Goal: Complete application form: Complete application form

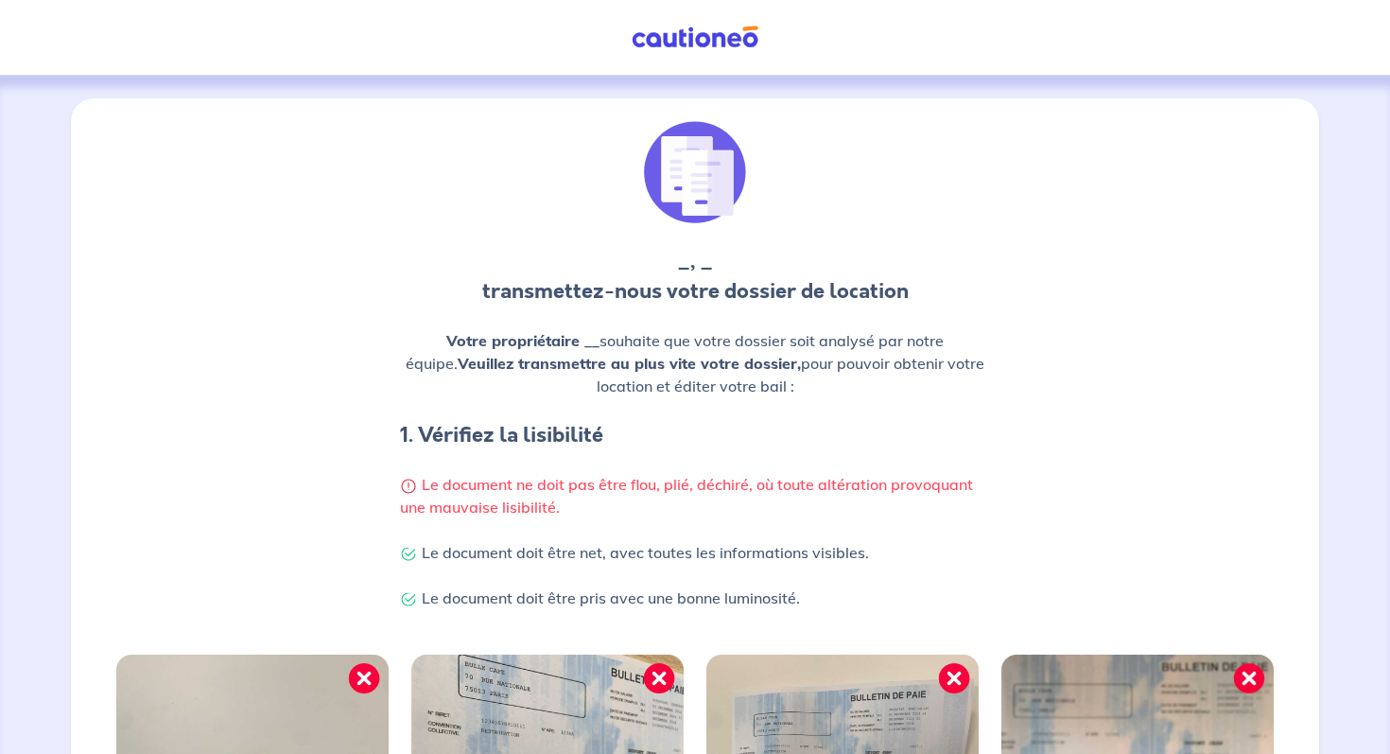
click at [708, 198] on img at bounding box center [695, 172] width 102 height 102
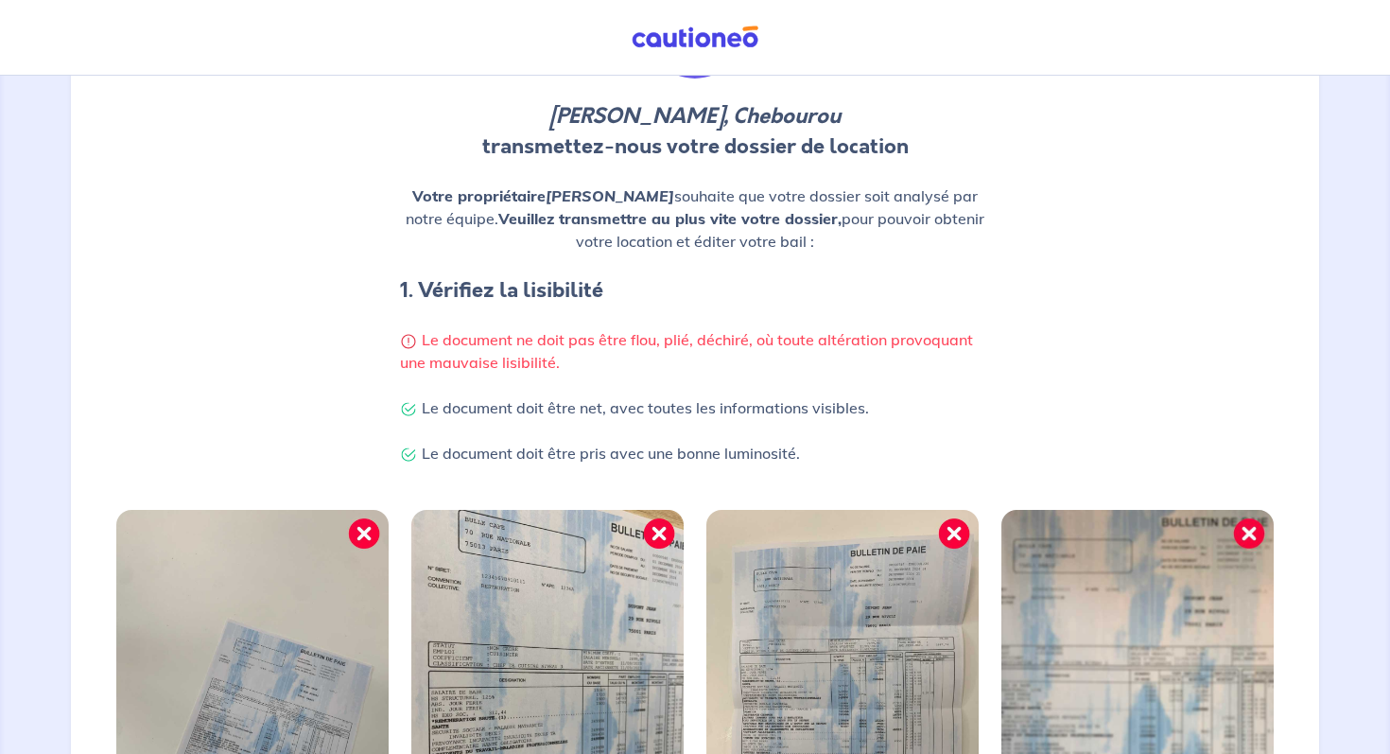
scroll to position [455, 0]
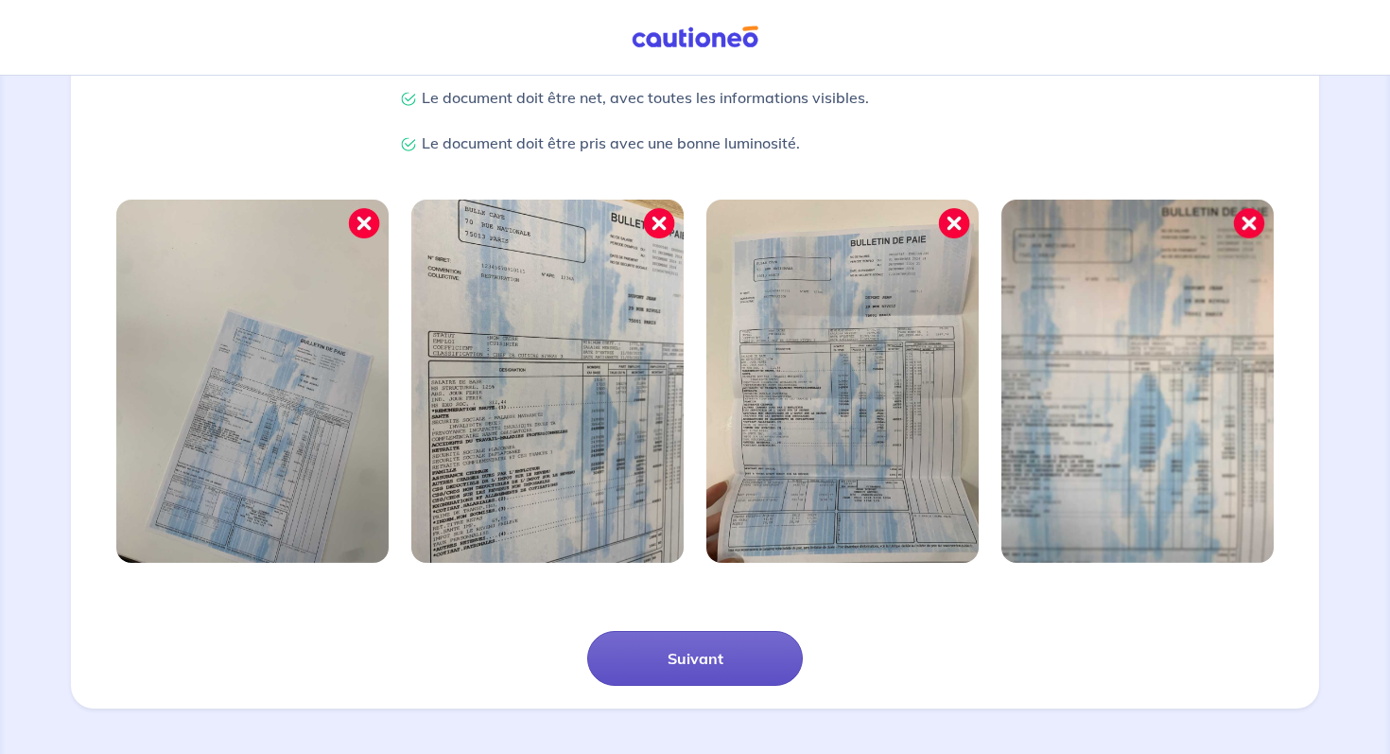
click at [678, 652] on button "Suivant" at bounding box center [695, 658] width 216 height 55
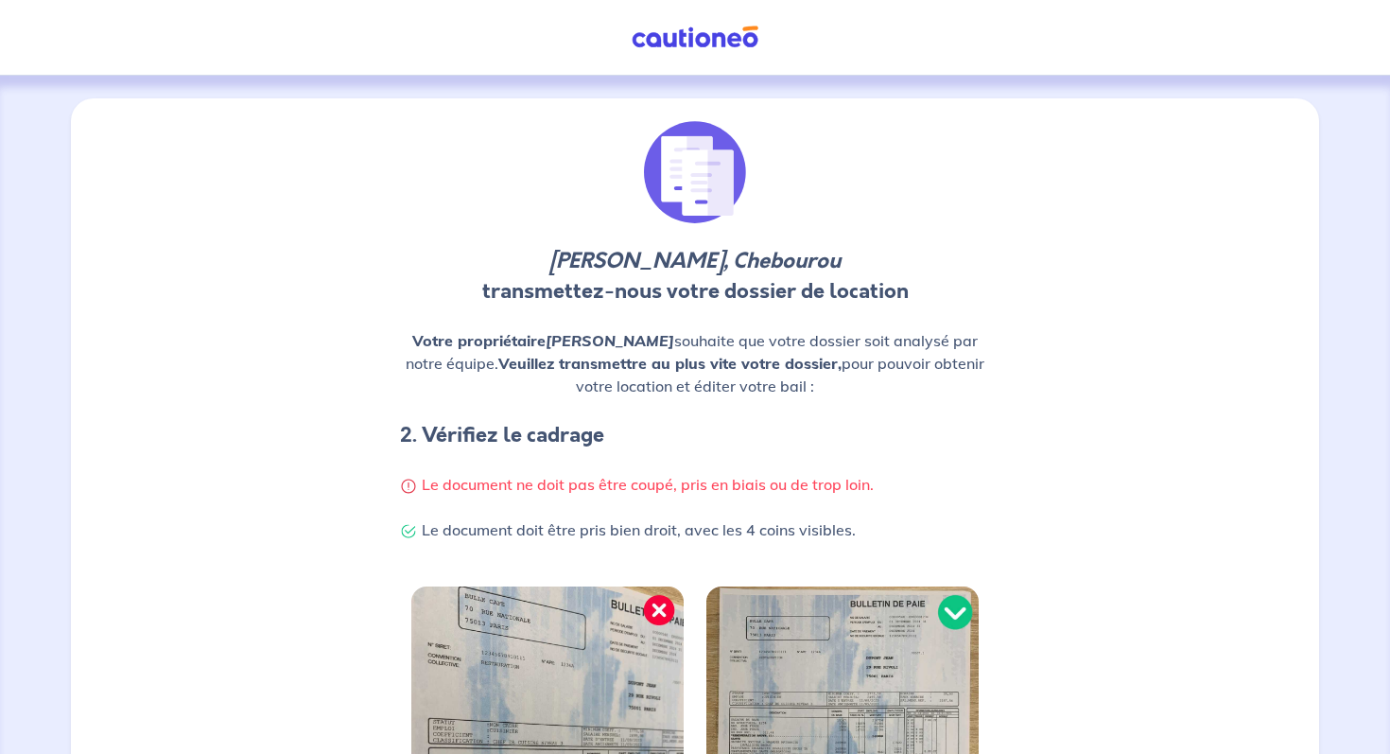
scroll to position [363, 0]
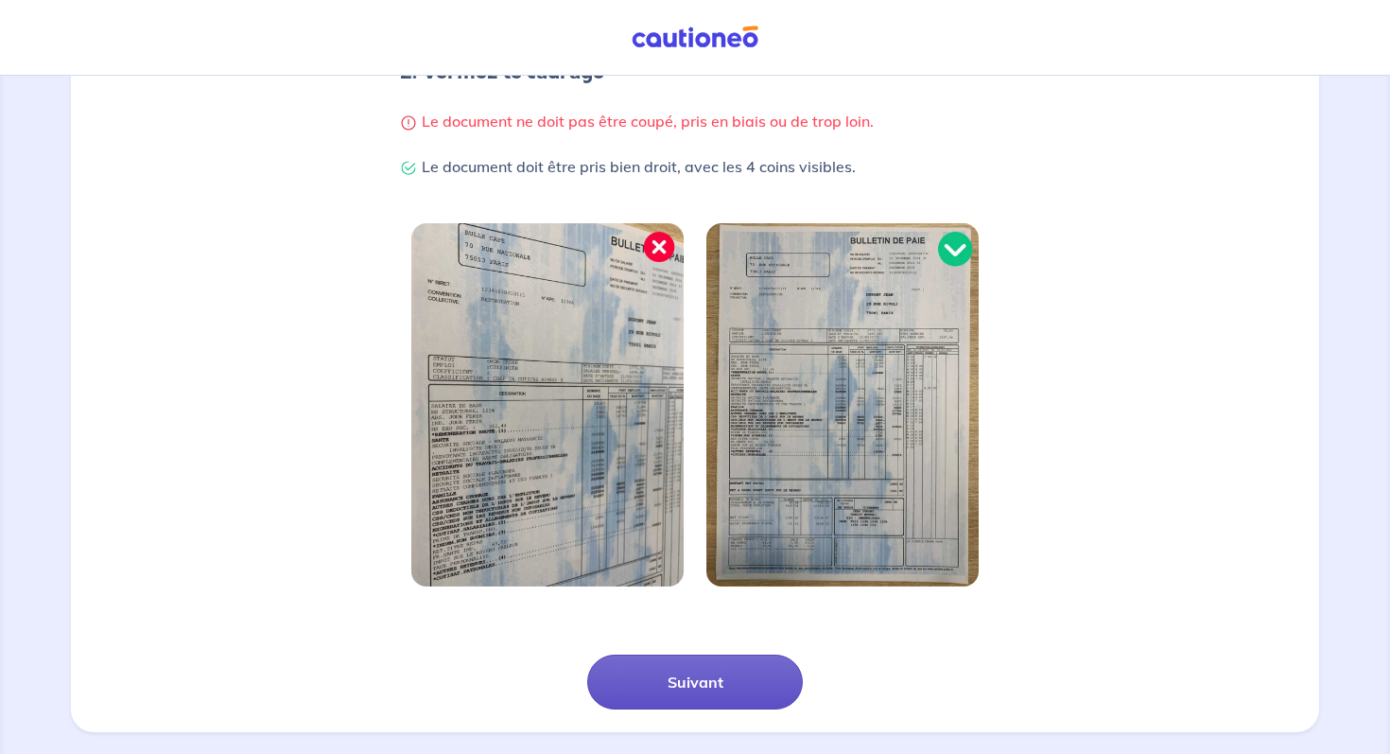
click at [636, 679] on button "Suivant" at bounding box center [695, 682] width 216 height 55
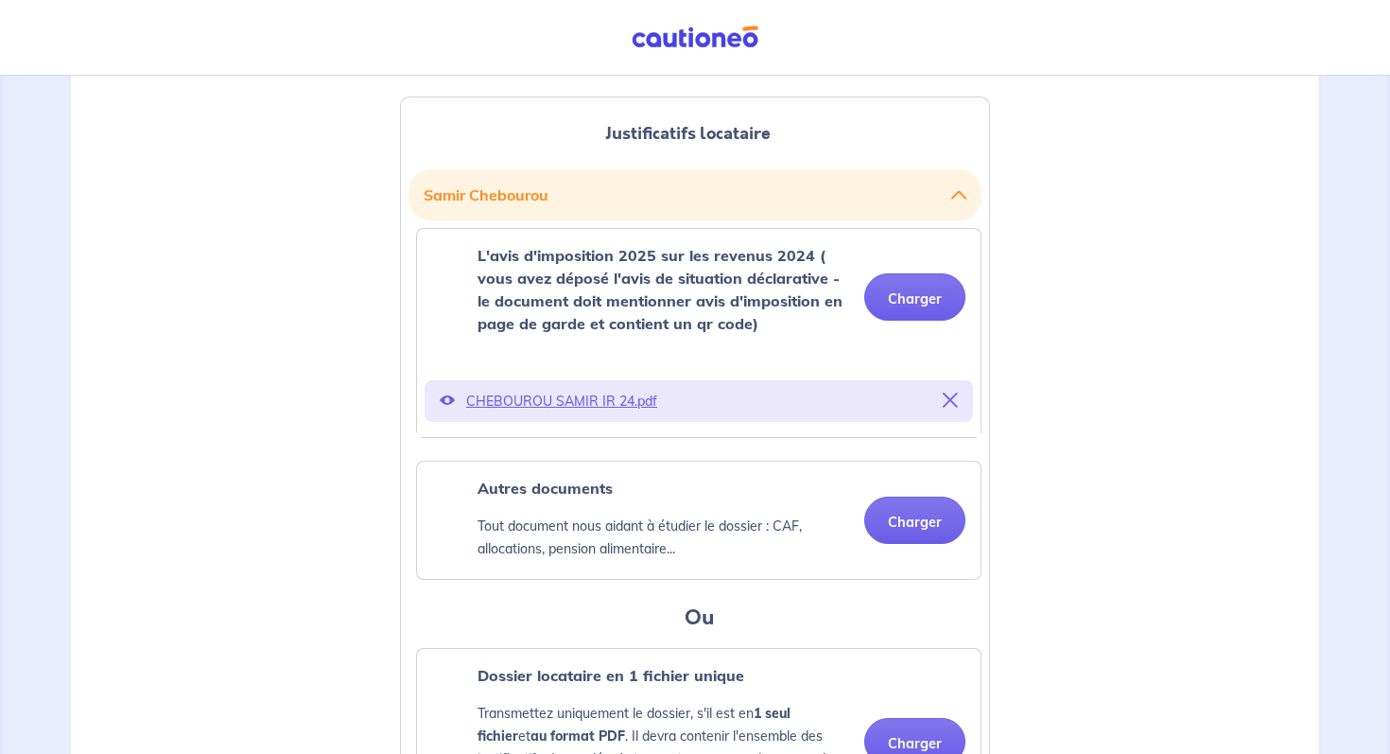
scroll to position [555, 0]
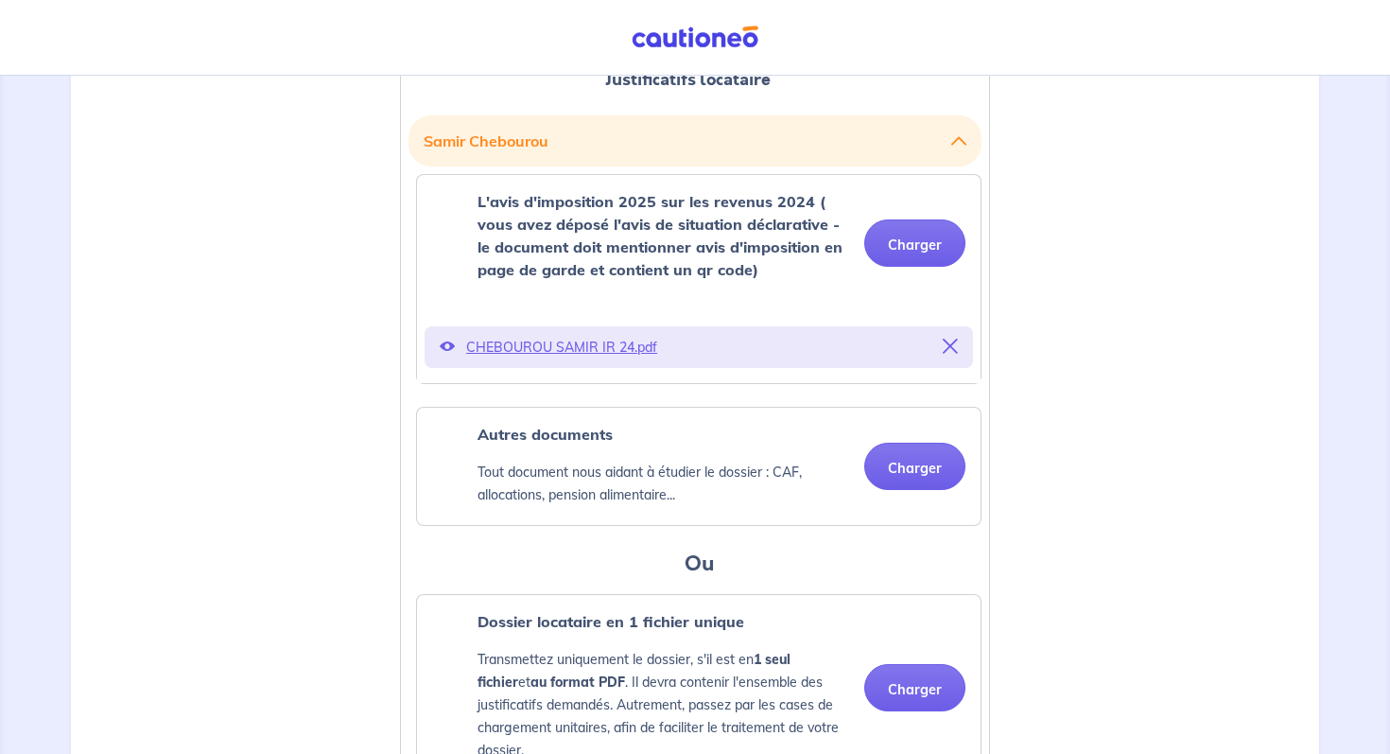
click at [950, 345] on icon at bounding box center [950, 346] width 15 height 15
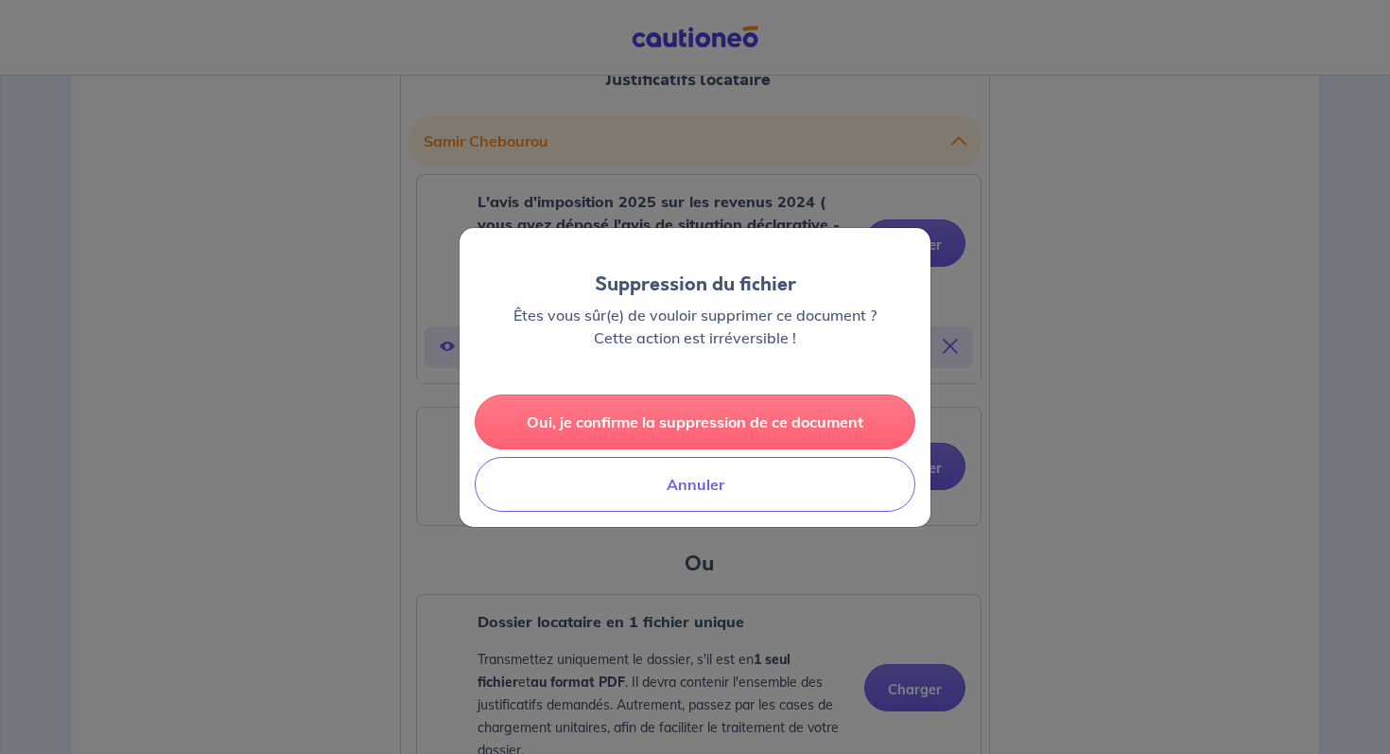
click at [744, 411] on button "Oui, je confirme la suppression de ce document" at bounding box center [695, 421] width 441 height 55
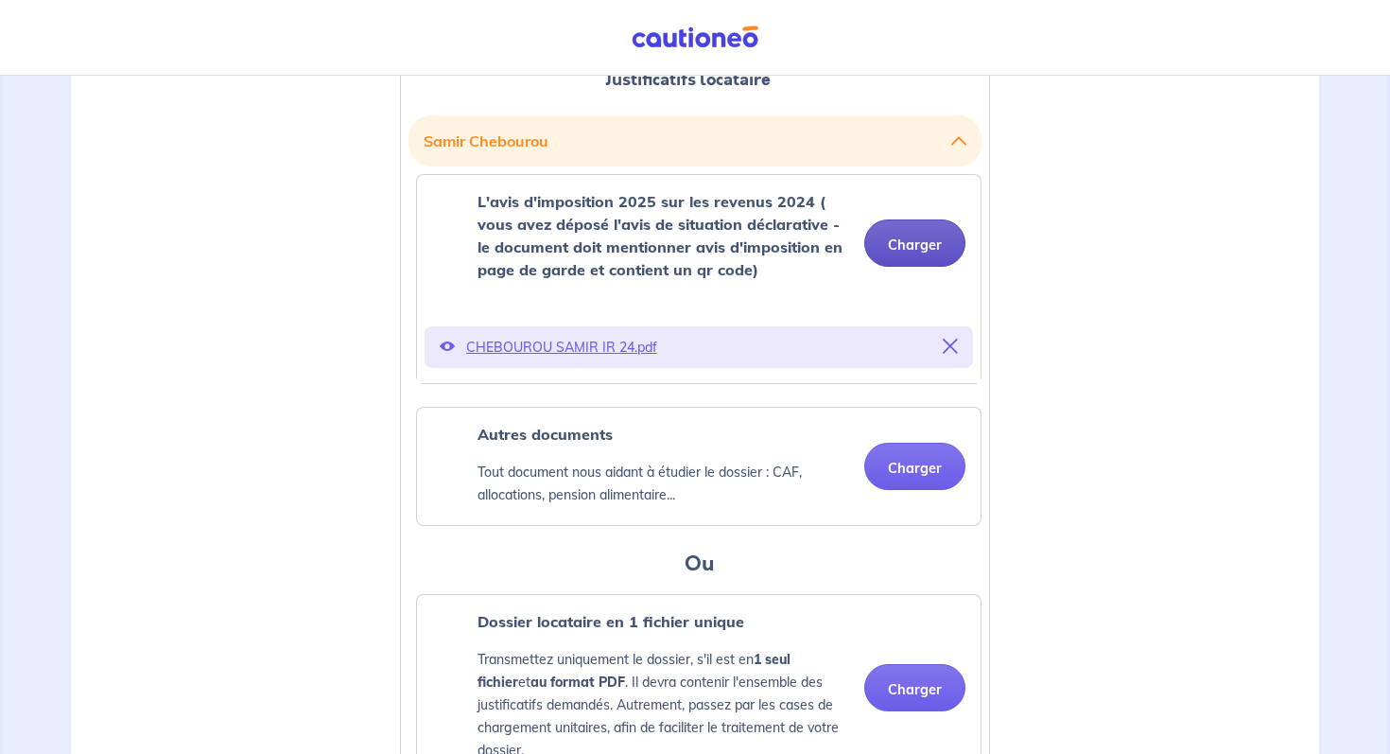
click at [923, 253] on button "Charger" at bounding box center [915, 242] width 101 height 47
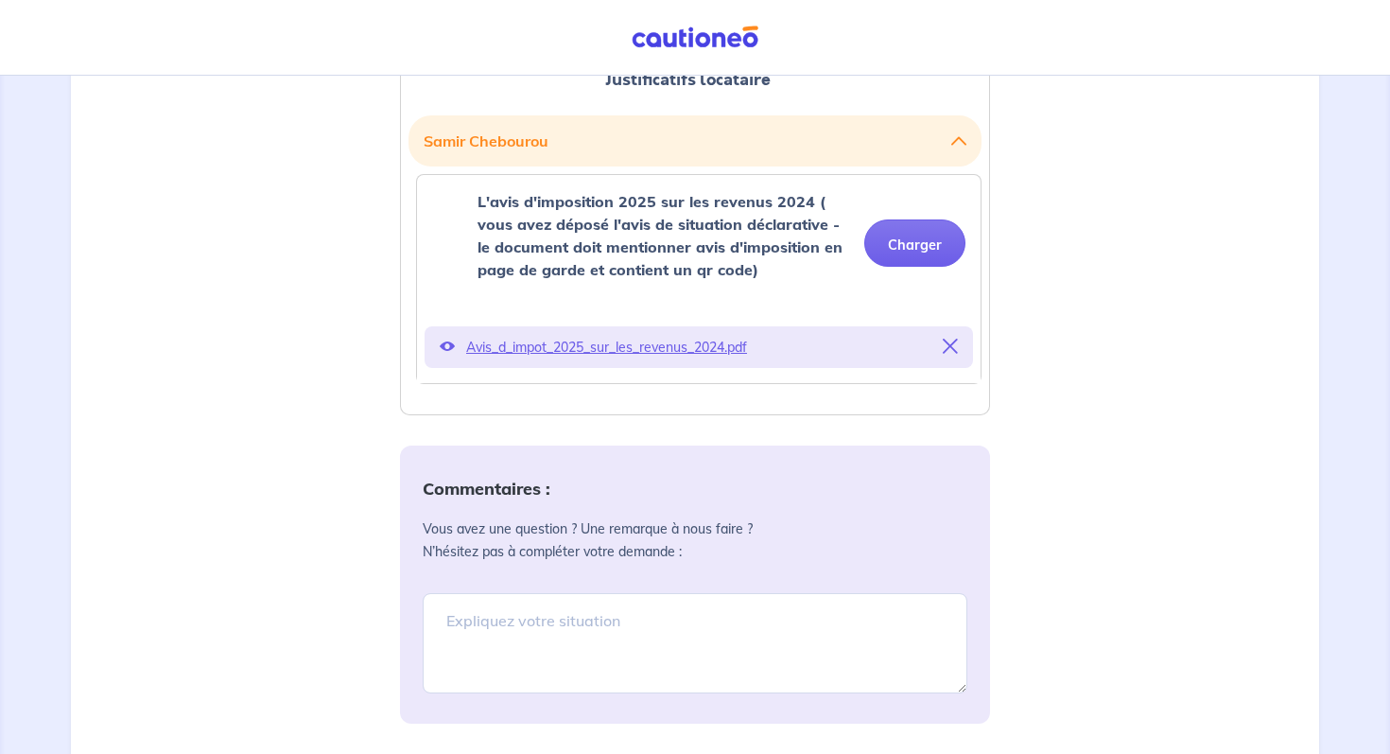
scroll to position [741, 0]
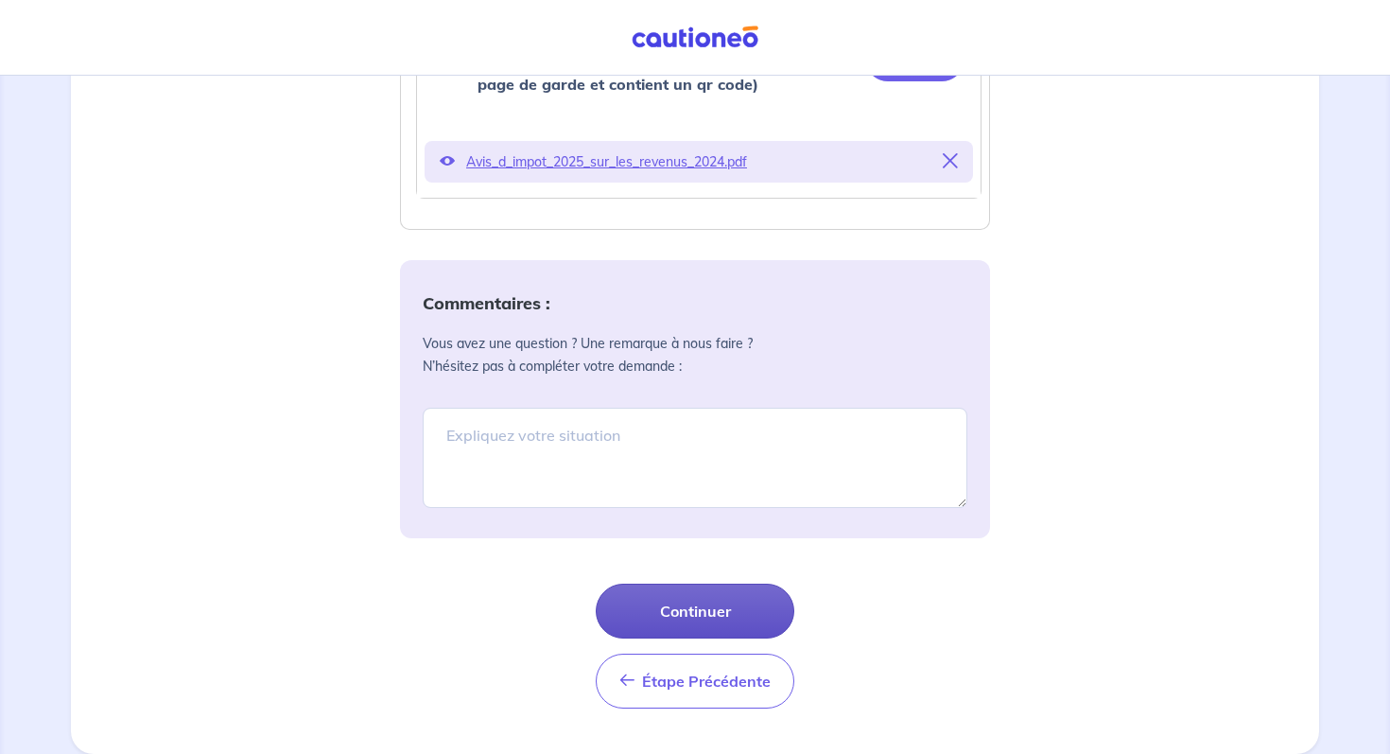
click at [753, 602] on button "Continuer" at bounding box center [695, 611] width 199 height 55
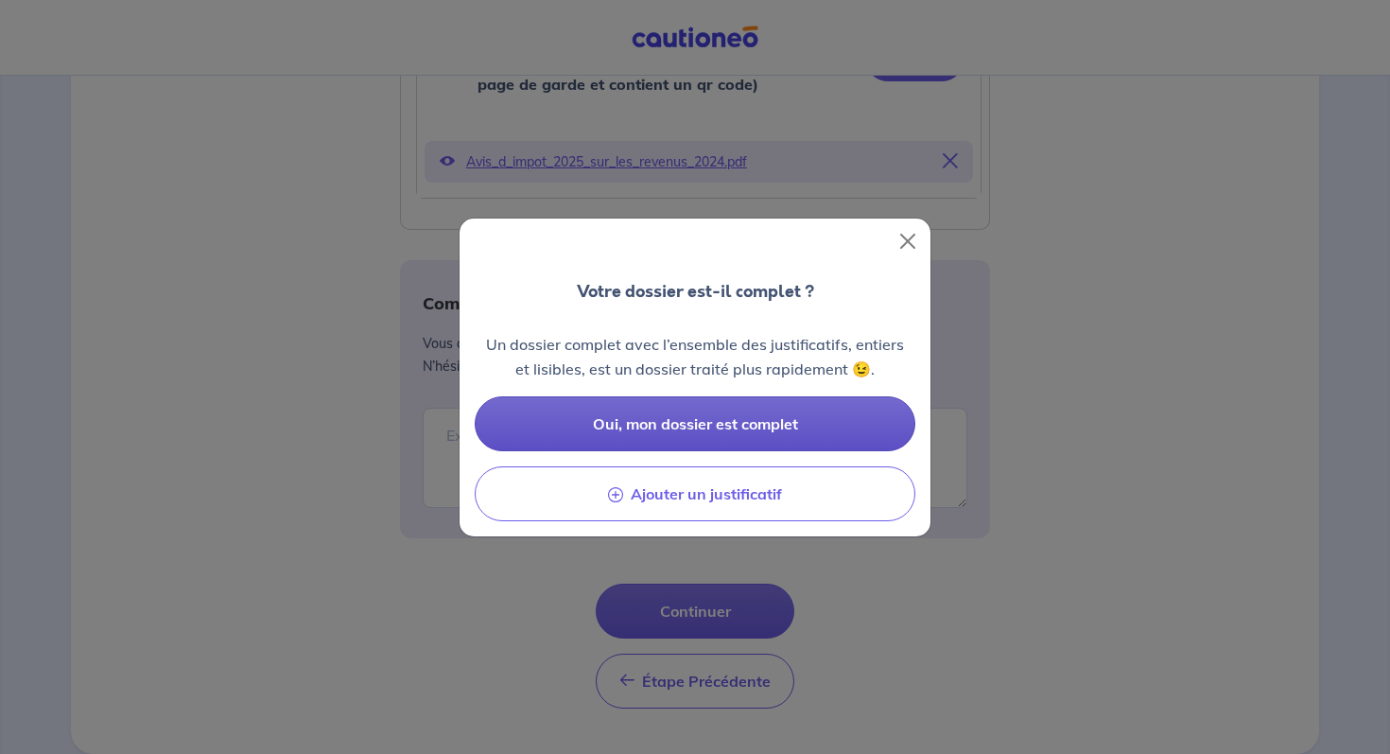
click at [766, 433] on button "Oui, mon dossier est complet" at bounding box center [695, 423] width 441 height 55
